Goal: Navigation & Orientation: Find specific page/section

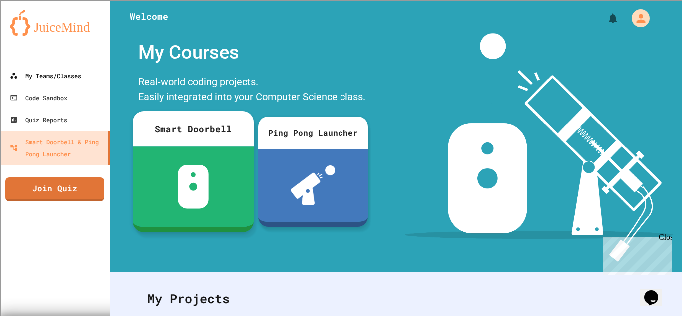
click at [43, 74] on div "My Teams/Classes" at bounding box center [45, 76] width 71 height 12
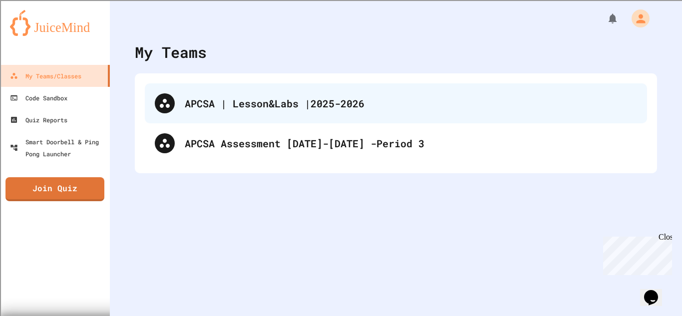
click at [198, 108] on div "APCSA | Lesson&Labs |2025-2026" at bounding box center [411, 103] width 452 height 15
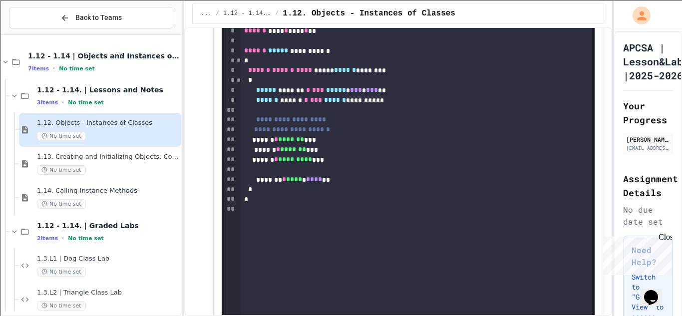
scroll to position [4356, 0]
click at [64, 205] on span "No time set" at bounding box center [61, 203] width 49 height 9
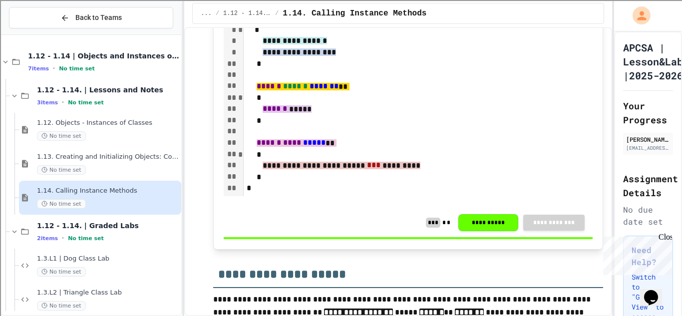
scroll to position [940, 0]
